Goal: Obtain resource: Download file/media

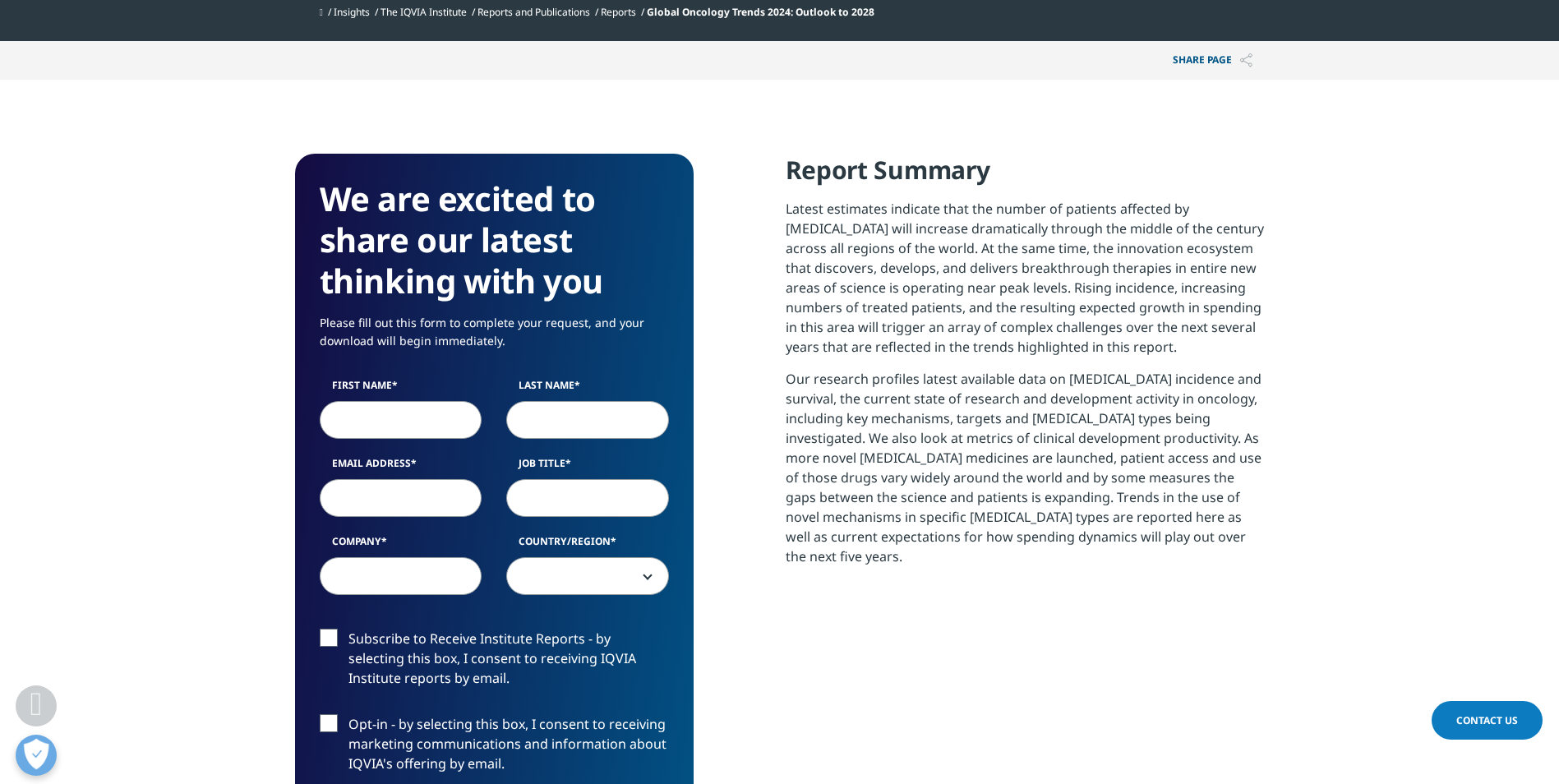
scroll to position [657, 0]
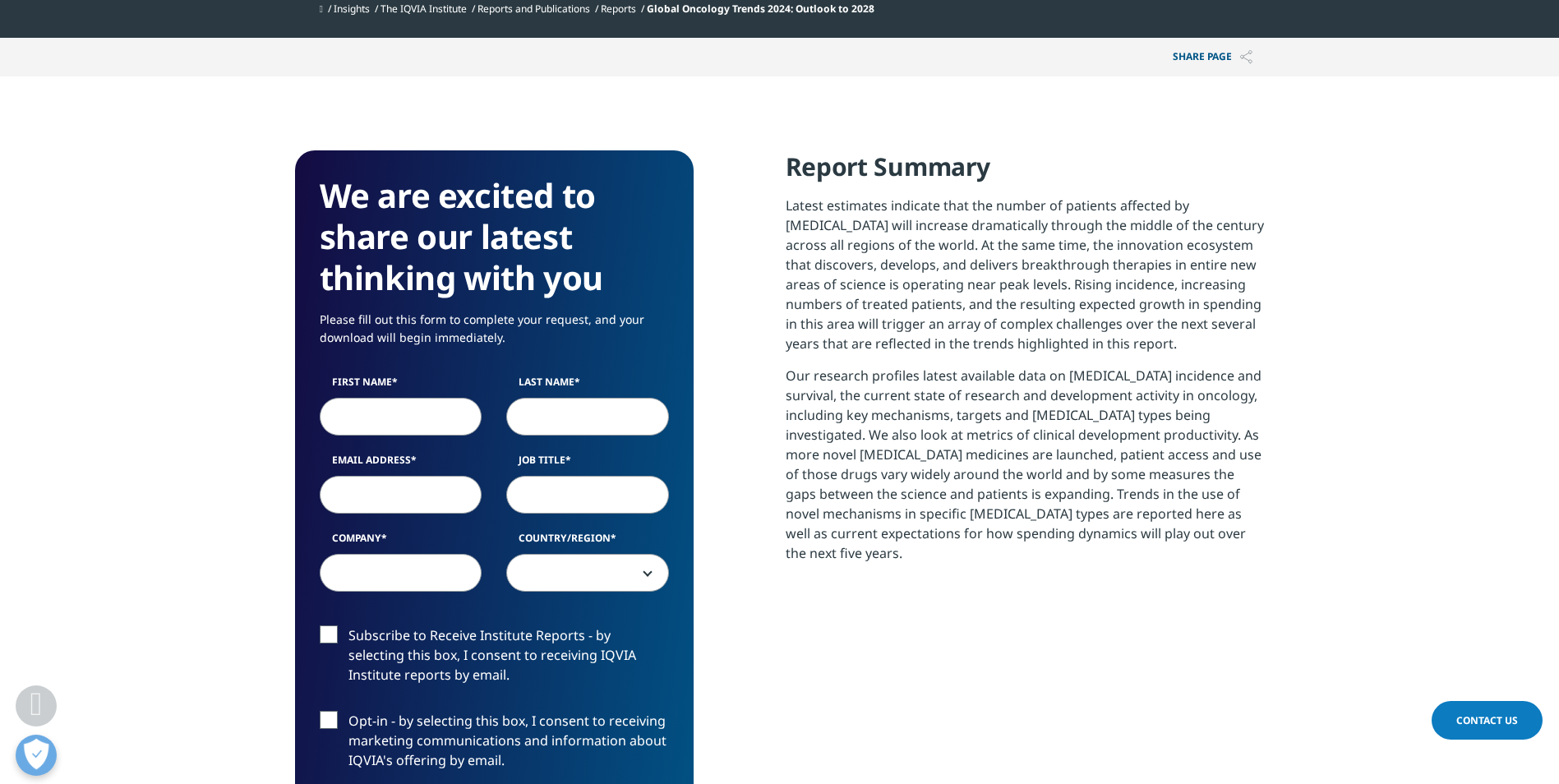
click at [412, 419] on input "First Name" at bounding box center [401, 416] width 163 height 38
type input "[PERSON_NAME]"
type input "[EMAIL_ADDRESS][DOMAIN_NAME]"
select select "[GEOGRAPHIC_DATA]"
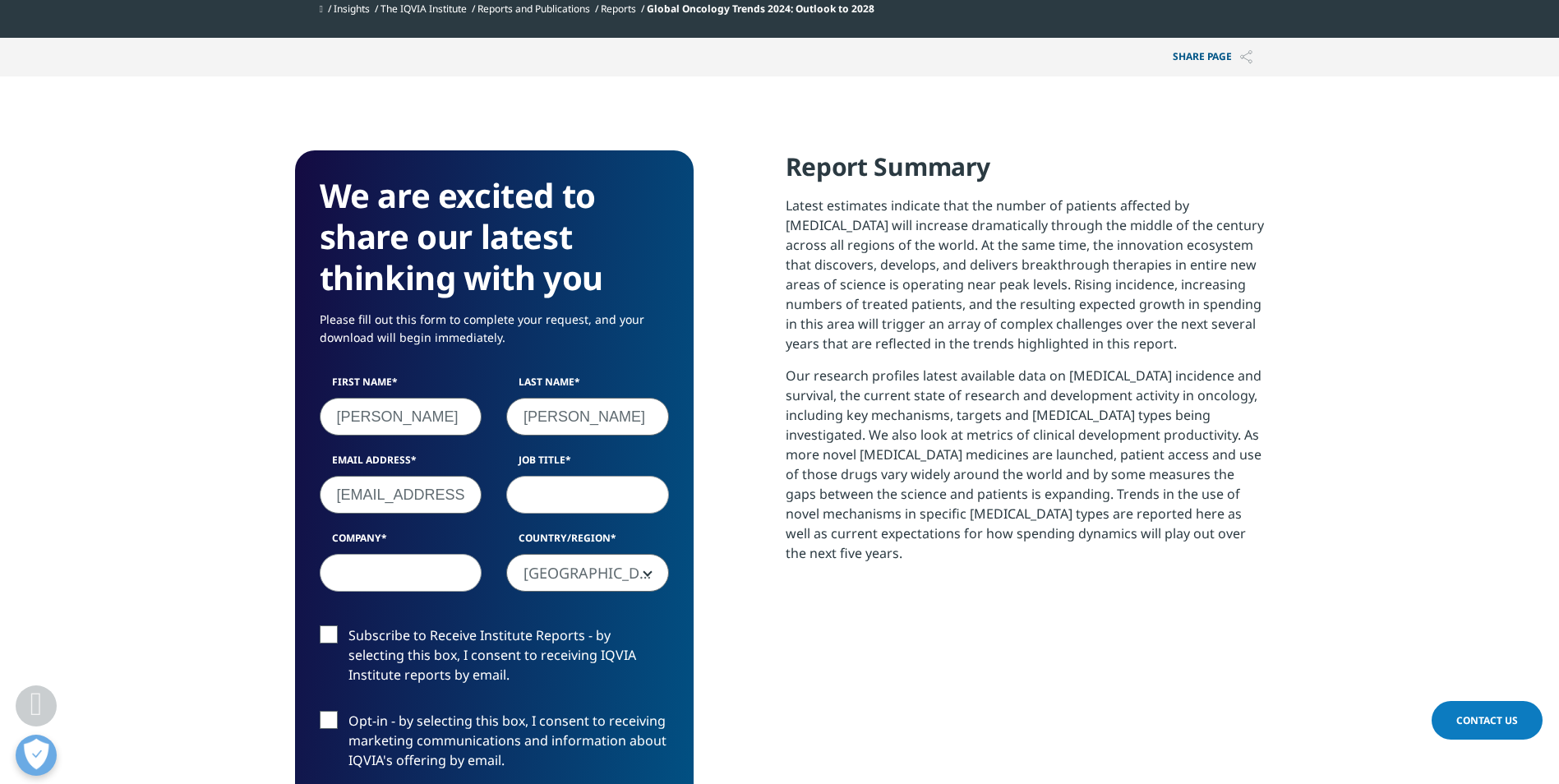
scroll to position [0, 50]
drag, startPoint x: 336, startPoint y: 498, endPoint x: 575, endPoint y: 492, distance: 239.1
click at [575, 492] on div "First Name [PERSON_NAME] Last Name [PERSON_NAME] Email Address [EMAIL_ADDRESS][…" at bounding box center [494, 492] width 374 height 234
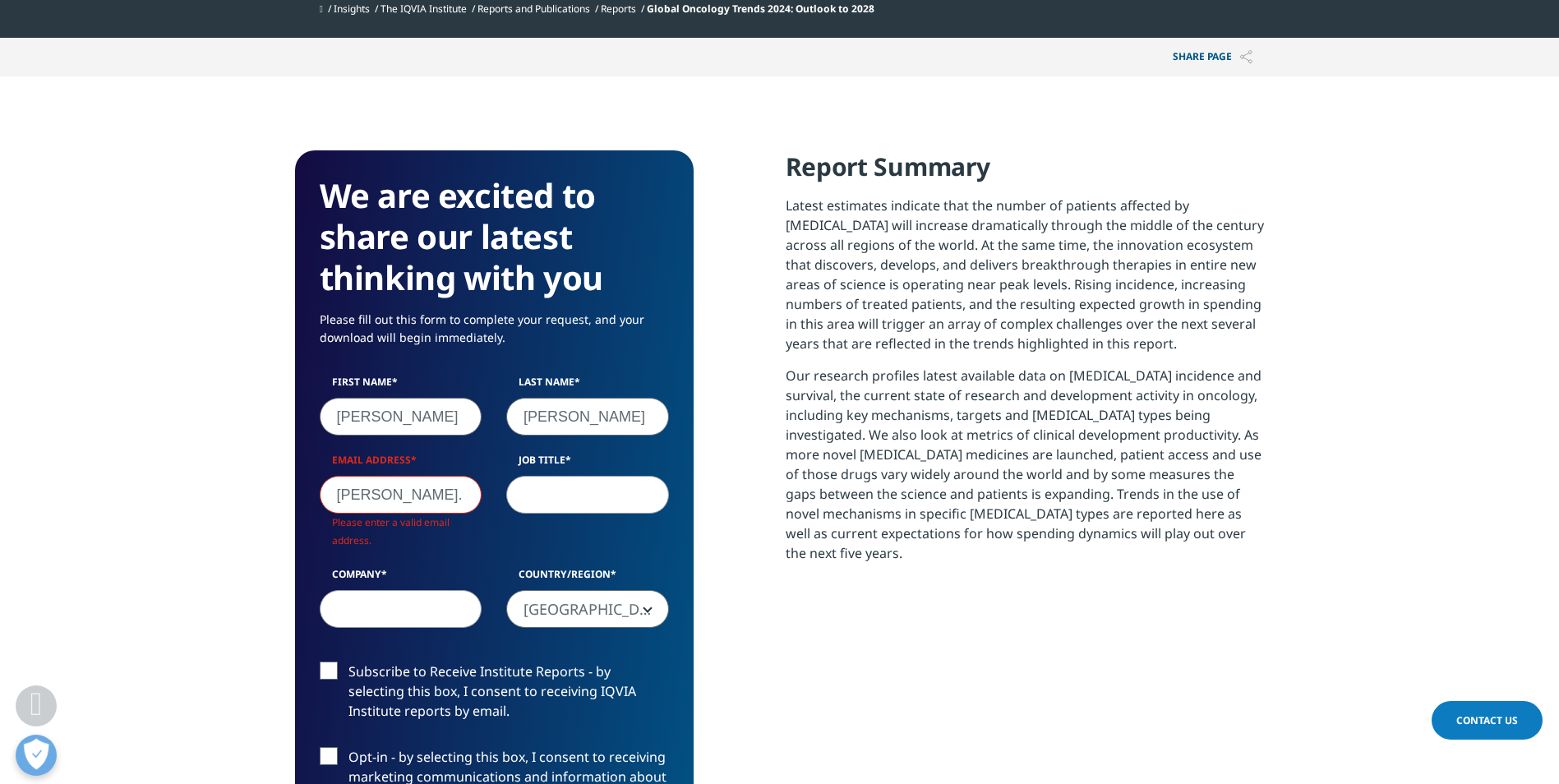
type input "[PERSON_NAME][DOMAIN_NAME][EMAIL_ADDRESS][PERSON_NAME][DOMAIN_NAME]"
type input "NM"
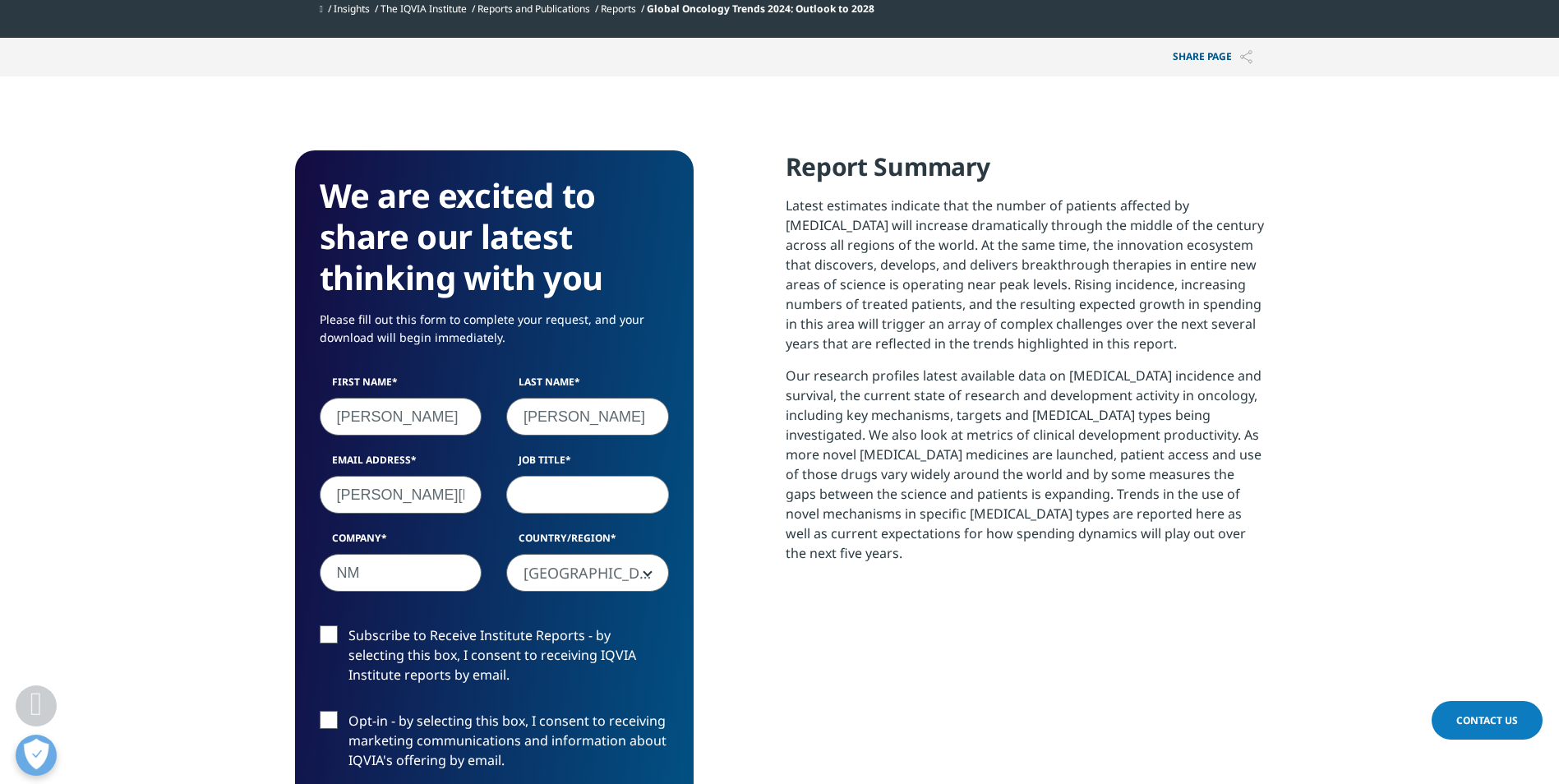
scroll to position [908, 970]
type input "[EMAIL_ADDRESS][DOMAIN_NAME]"
click at [577, 497] on input "Job Title" at bounding box center [587, 494] width 163 height 38
type input "Director"
click at [422, 509] on input "[EMAIL_ADDRESS][DOMAIN_NAME]" at bounding box center [401, 494] width 163 height 38
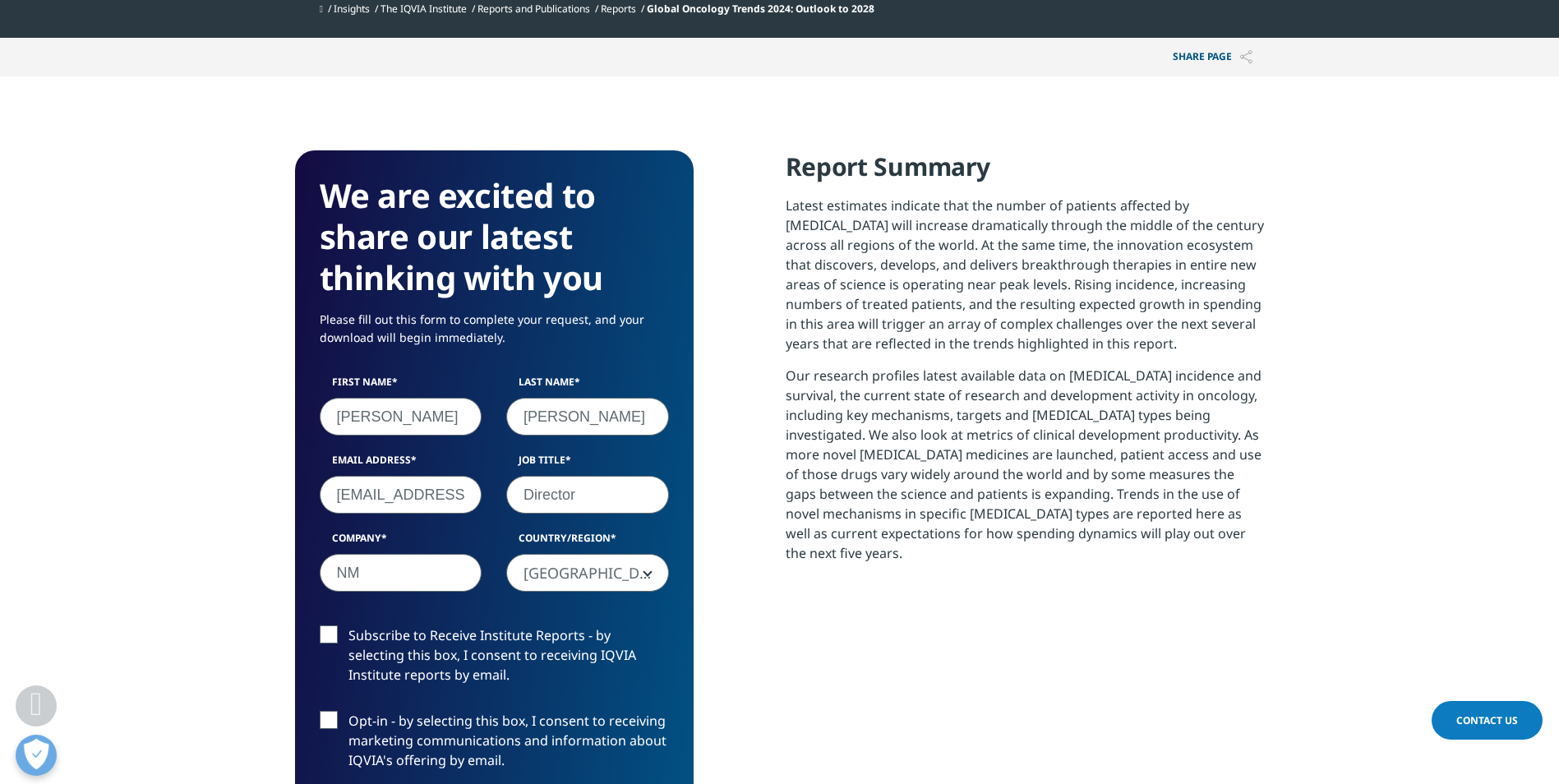
scroll to position [0, 50]
drag, startPoint x: 335, startPoint y: 494, endPoint x: 545, endPoint y: 505, distance: 210.3
click at [545, 505] on div "First Name [PERSON_NAME] Last Name [PERSON_NAME] Email Address [EMAIL_ADDRESS][…" at bounding box center [494, 492] width 374 height 234
type input "[EMAIL_ADDRESS][DOMAIN_NAME]"
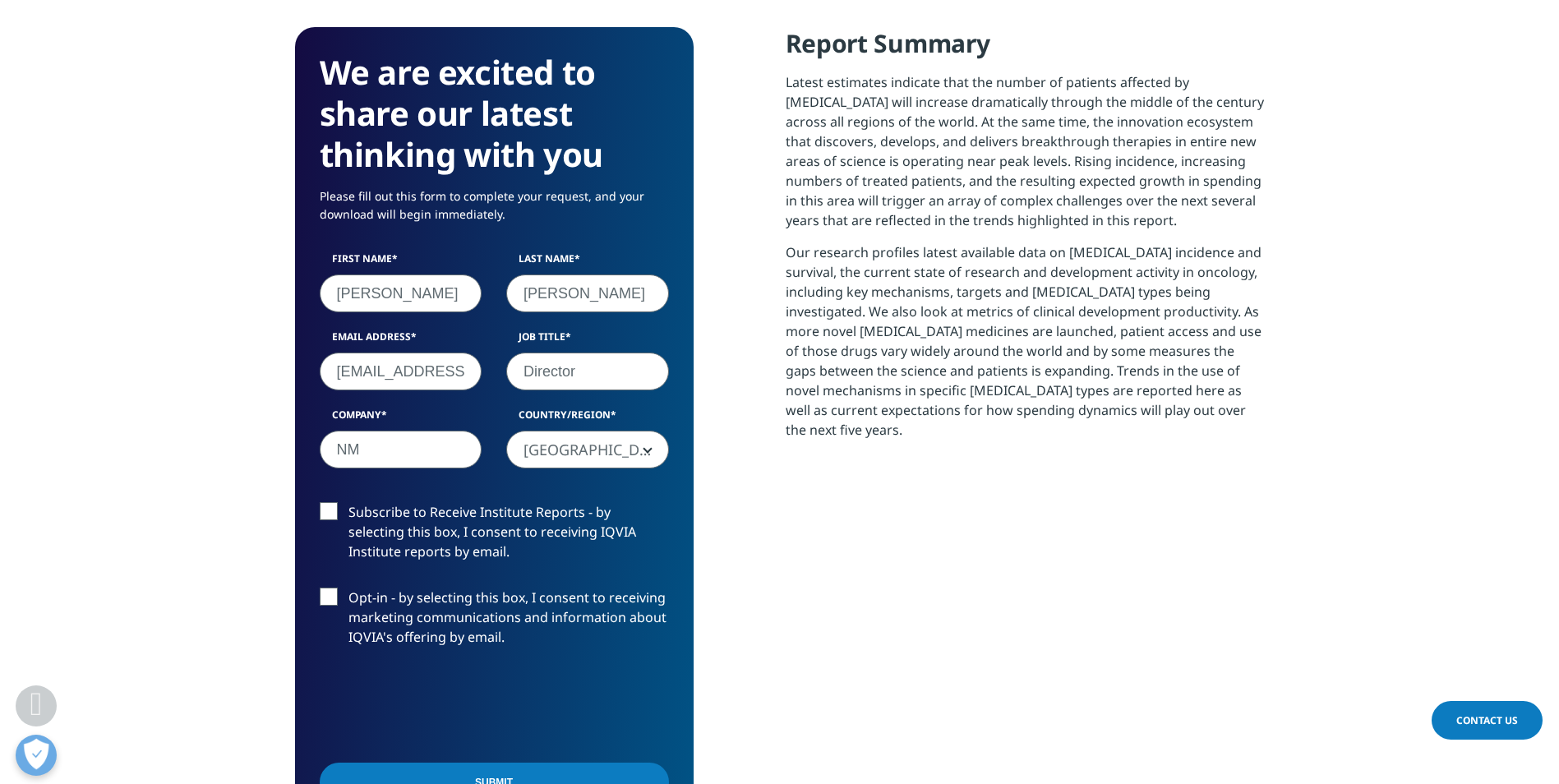
scroll to position [822, 0]
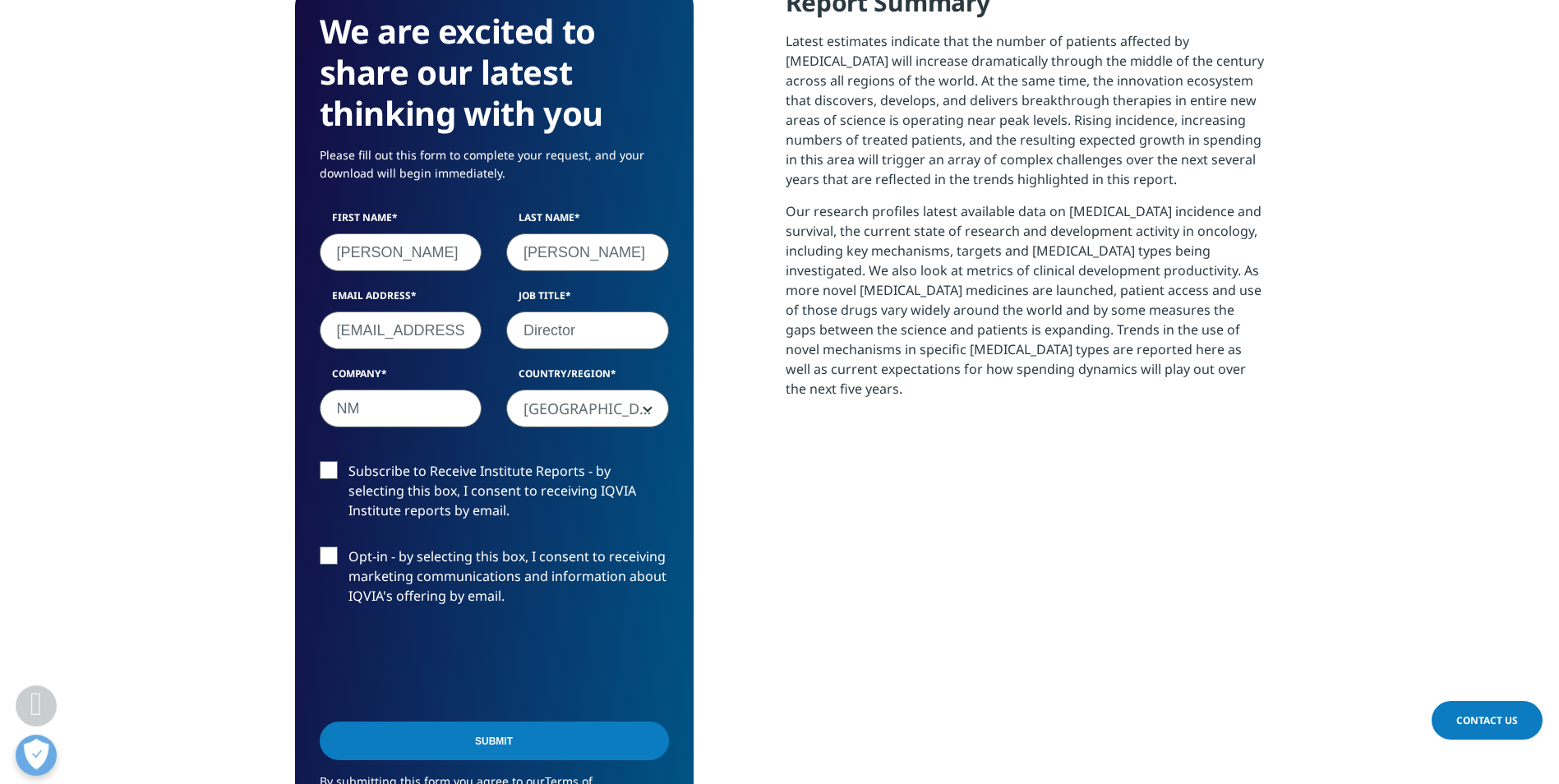
click at [501, 741] on input "Submit" at bounding box center [493, 741] width 349 height 39
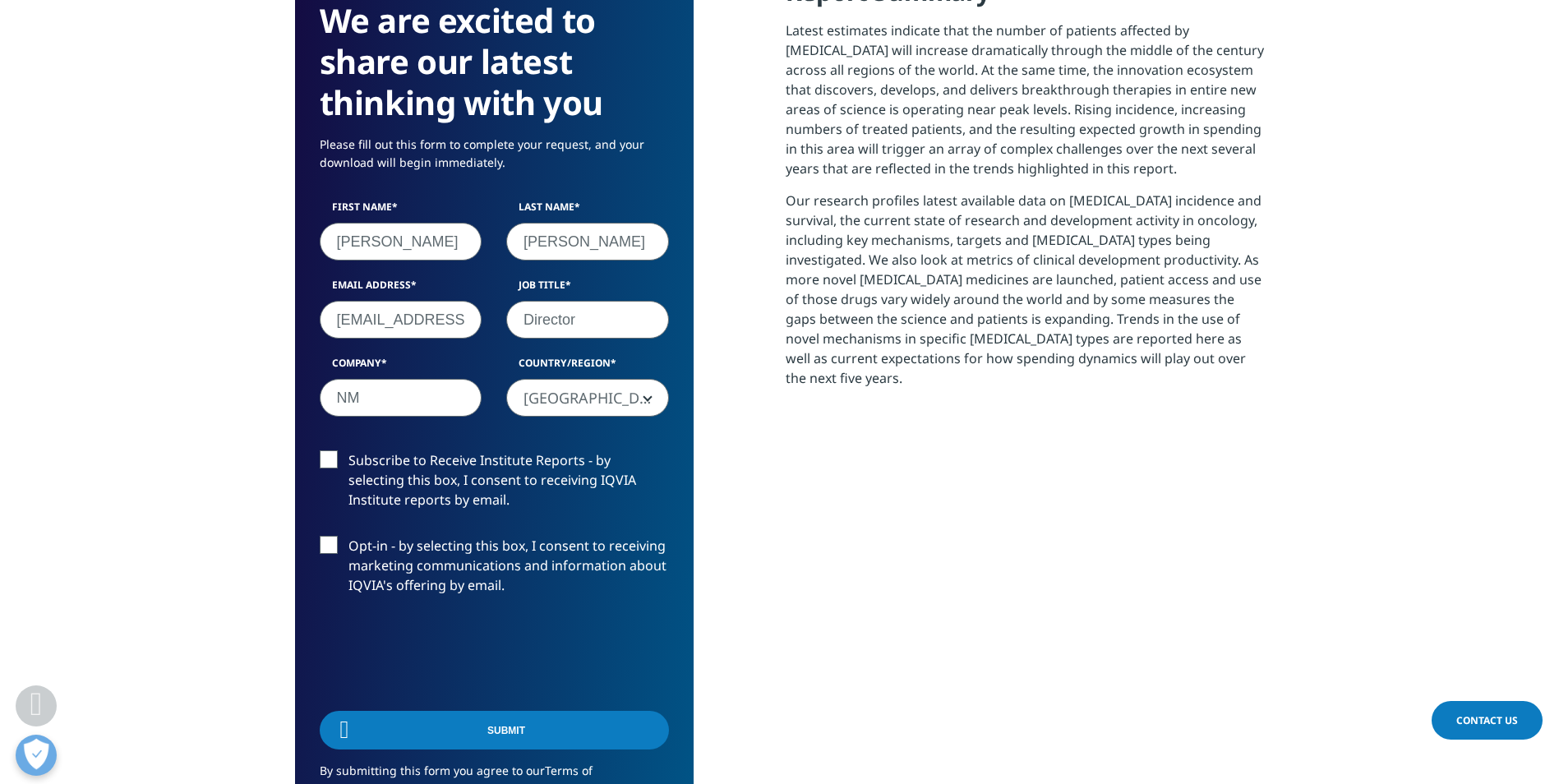
scroll to position [0, 0]
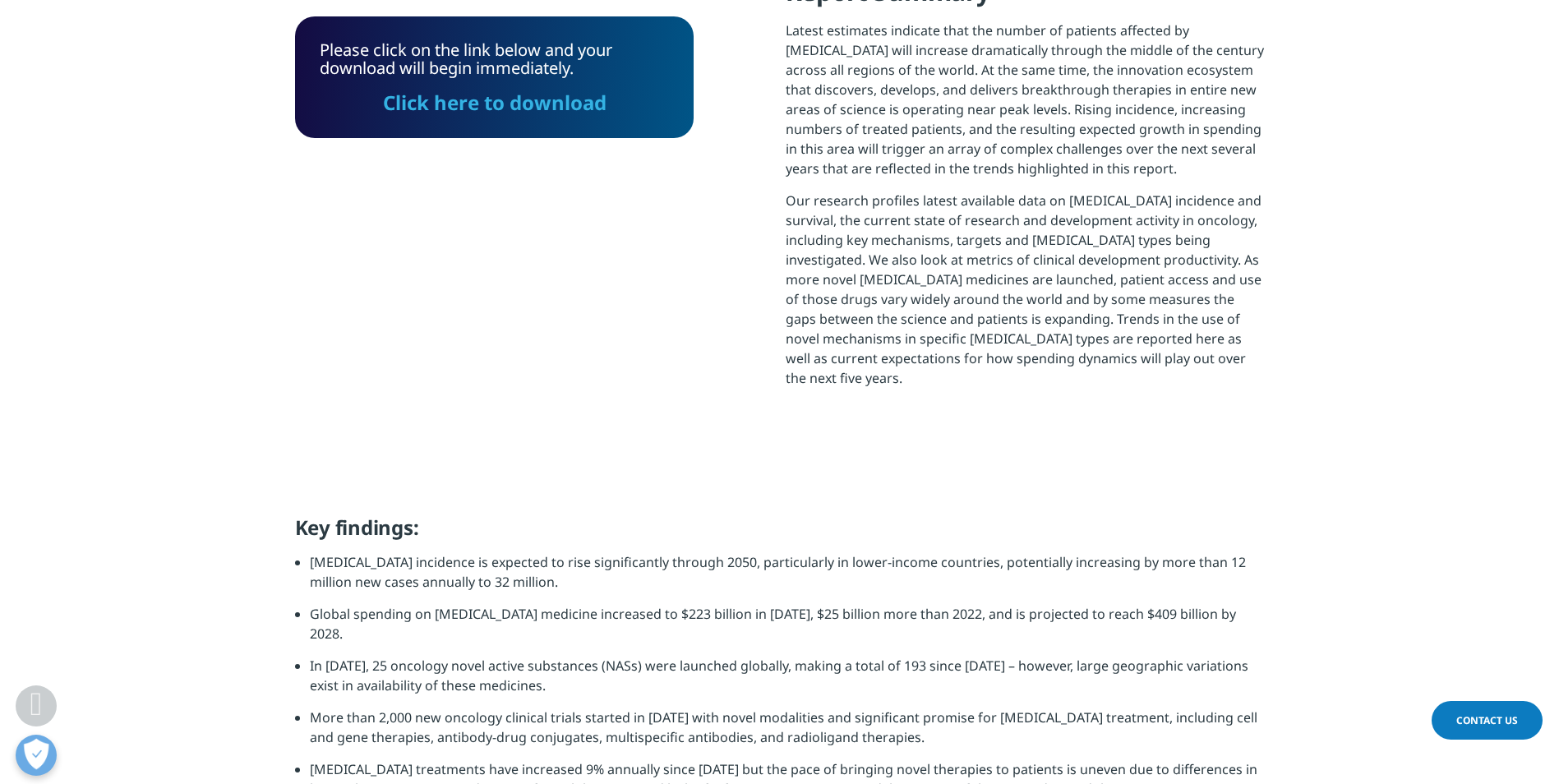
click at [513, 110] on link "Click here to download" at bounding box center [494, 102] width 224 height 27
